Goal: Navigation & Orientation: Find specific page/section

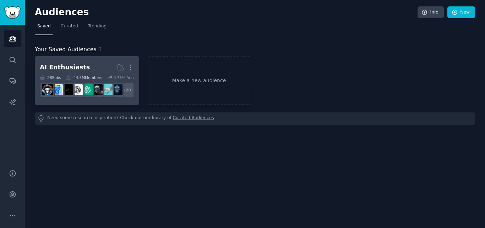
click at [76, 65] on div "AI Enthusiasts" at bounding box center [65, 67] width 50 height 9
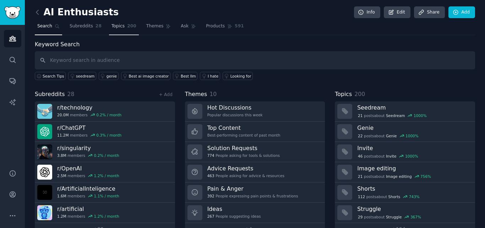
click at [117, 24] on span "Topics" at bounding box center [118, 26] width 13 height 6
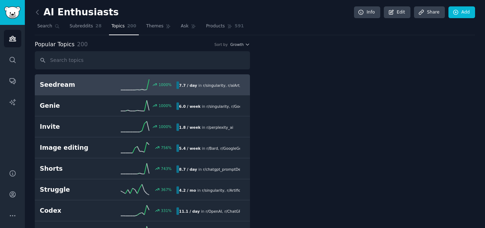
click at [120, 34] on link "Topics 200" at bounding box center [124, 28] width 30 height 15
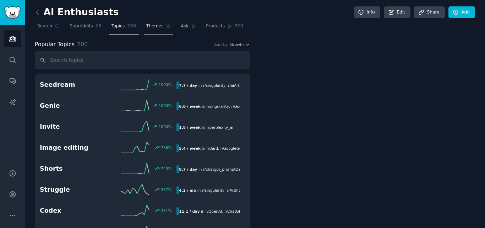
click at [144, 31] on link "Themes" at bounding box center [159, 28] width 30 height 15
